Goal: Information Seeking & Learning: Learn about a topic

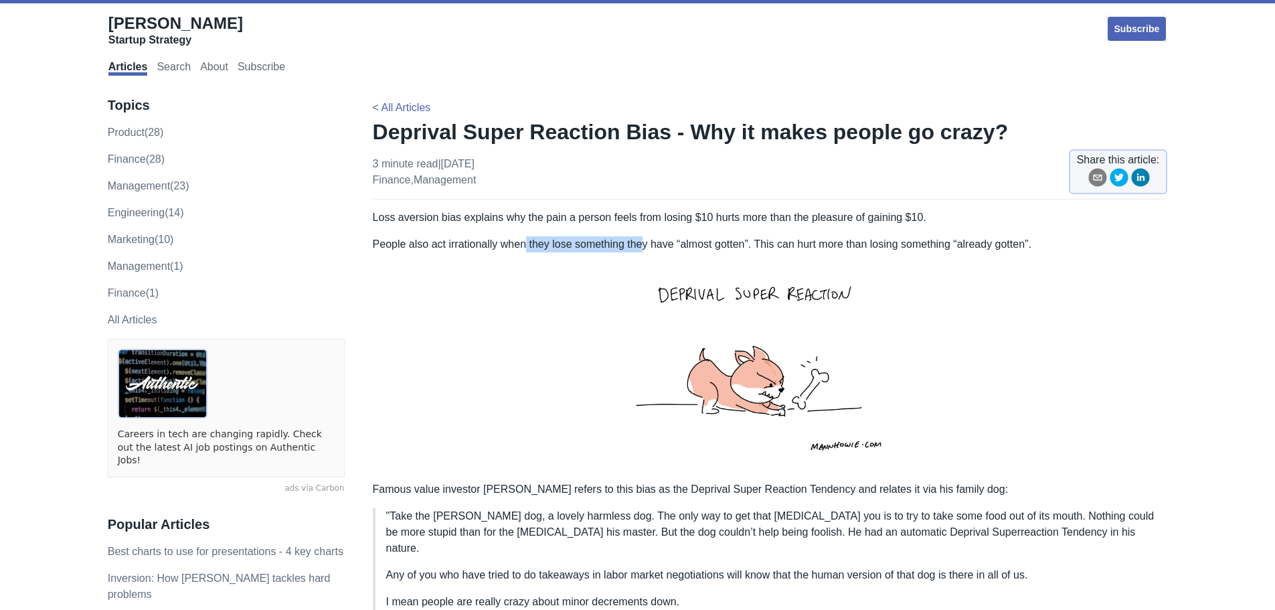
drag, startPoint x: 525, startPoint y: 228, endPoint x: 643, endPoint y: 232, distance: 117.8
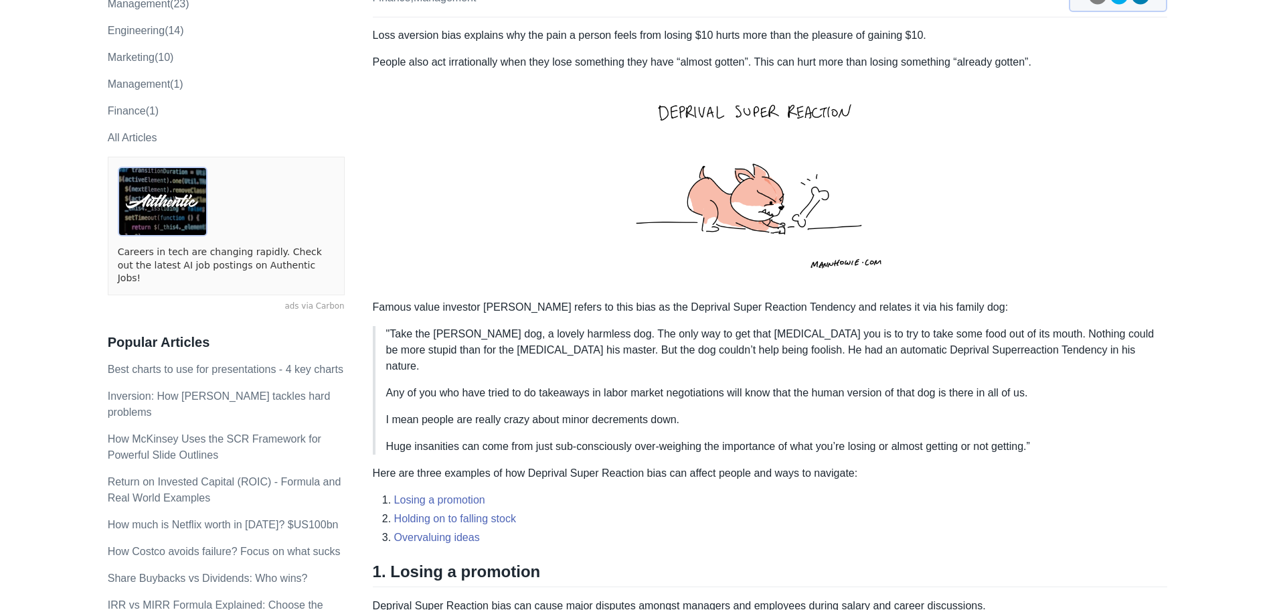
scroll to position [201, 0]
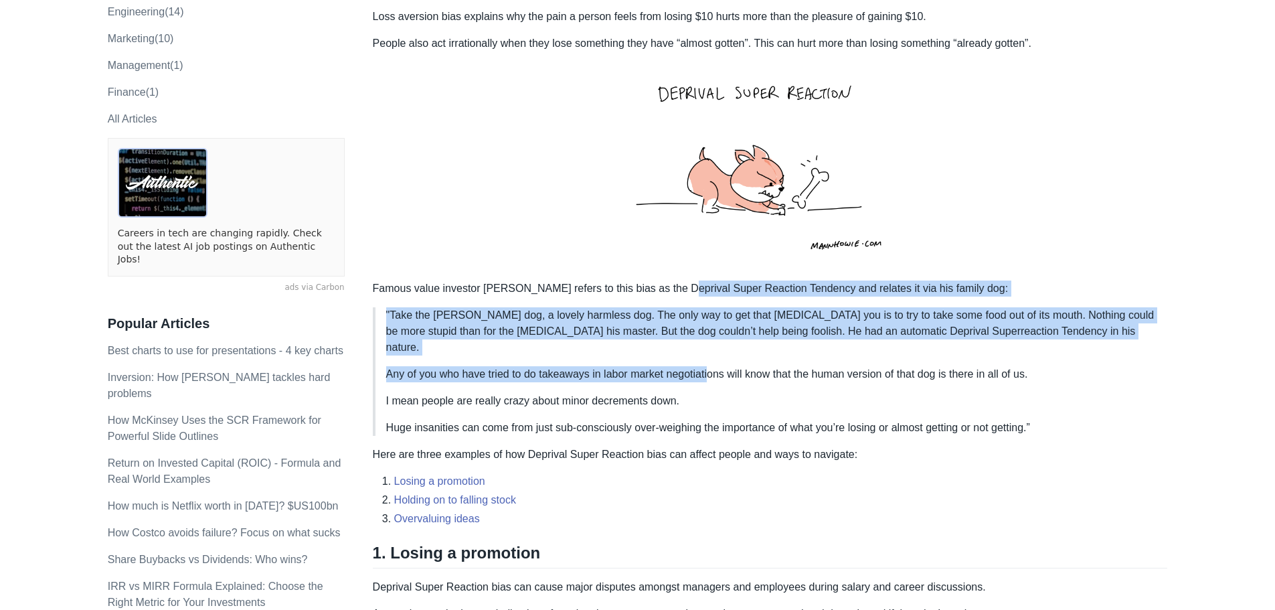
drag, startPoint x: 670, startPoint y: 282, endPoint x: 709, endPoint y: 348, distance: 77.1
click at [709, 348] on div "Loss aversion bias explains why the pain a person feels from losing $10 hurts m…" at bounding box center [770, 525] width 795 height 1033
click at [709, 348] on blockquote ""Take the [PERSON_NAME] dog, a lovely harmless dog. The only way to get that [M…" at bounding box center [770, 371] width 795 height 129
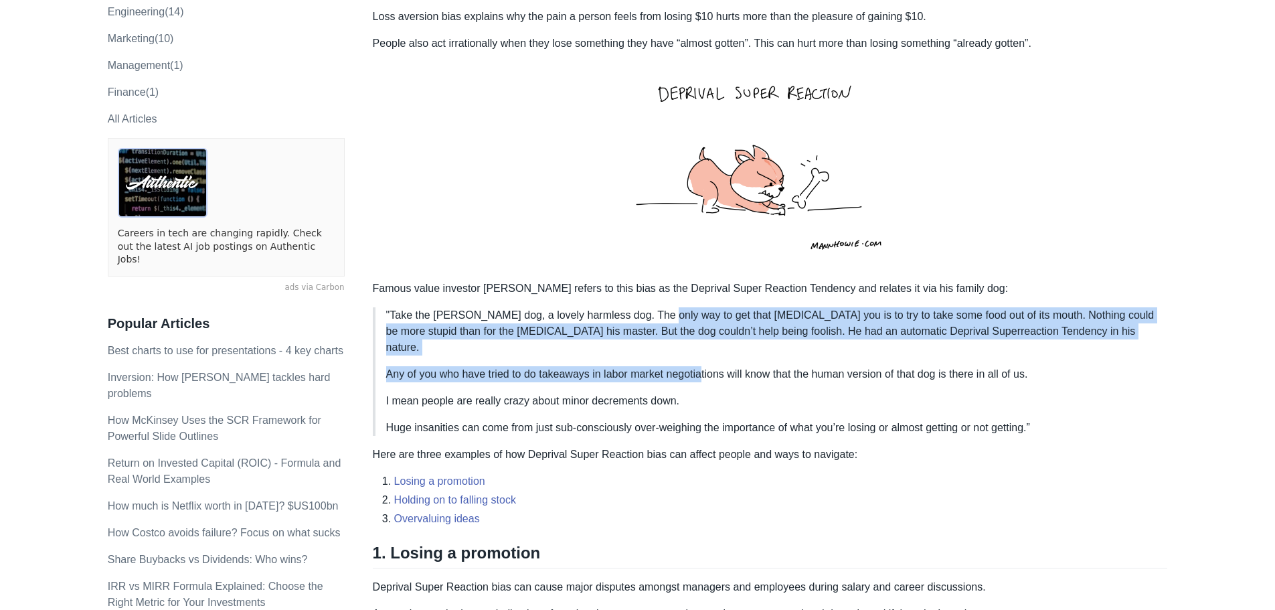
drag, startPoint x: 663, startPoint y: 313, endPoint x: 703, endPoint y: 345, distance: 51.4
click at [703, 345] on blockquote ""Take the [PERSON_NAME] dog, a lovely harmless dog. The only way to get that [M…" at bounding box center [770, 371] width 795 height 129
drag, startPoint x: 655, startPoint y: 314, endPoint x: 679, endPoint y: 347, distance: 41.6
click at [679, 347] on blockquote ""Take the [PERSON_NAME] dog, a lovely harmless dog. The only way to get that [M…" at bounding box center [770, 371] width 795 height 129
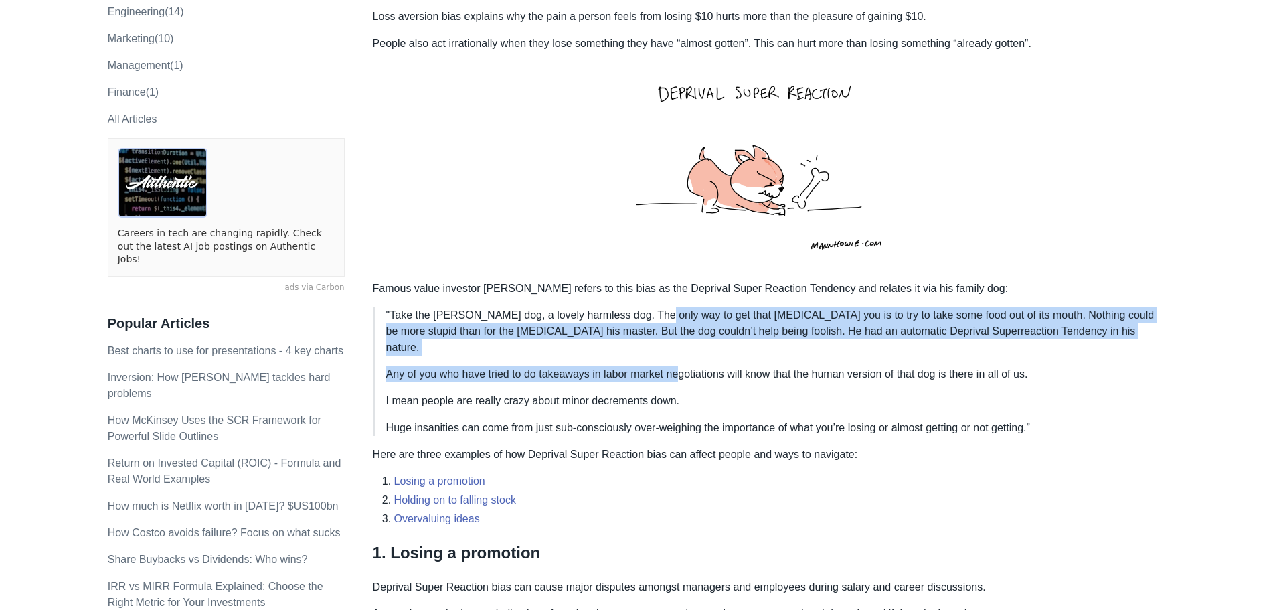
click at [679, 347] on blockquote ""Take the [PERSON_NAME] dog, a lovely harmless dog. The only way to get that [M…" at bounding box center [770, 371] width 795 height 129
drag, startPoint x: 810, startPoint y: 324, endPoint x: 825, endPoint y: 345, distance: 25.1
click at [825, 345] on blockquote ""Take the [PERSON_NAME] dog, a lovely harmless dog. The only way to get that [M…" at bounding box center [770, 371] width 795 height 129
